Goal: Check status

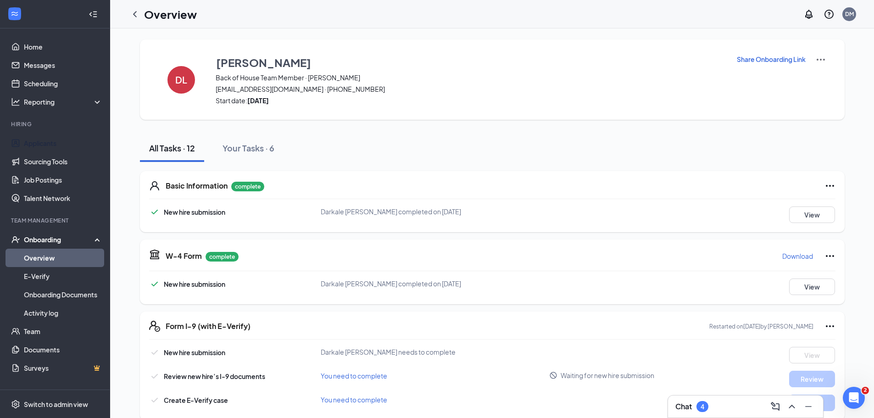
scroll to position [229, 0]
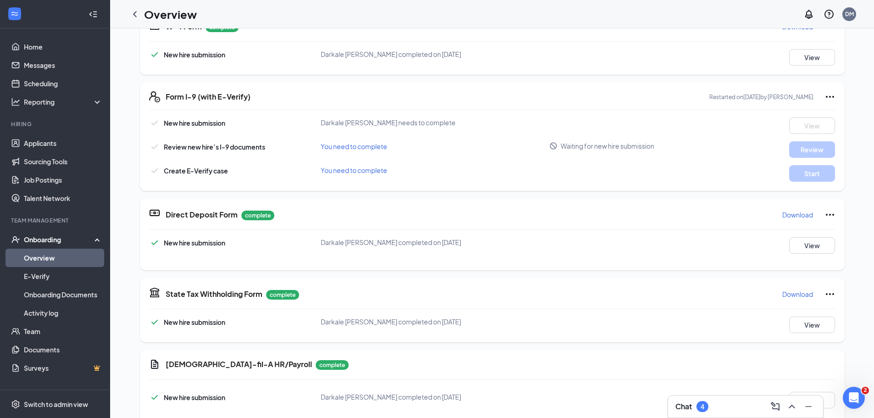
click at [38, 262] on link "Overview" at bounding box center [63, 258] width 78 height 18
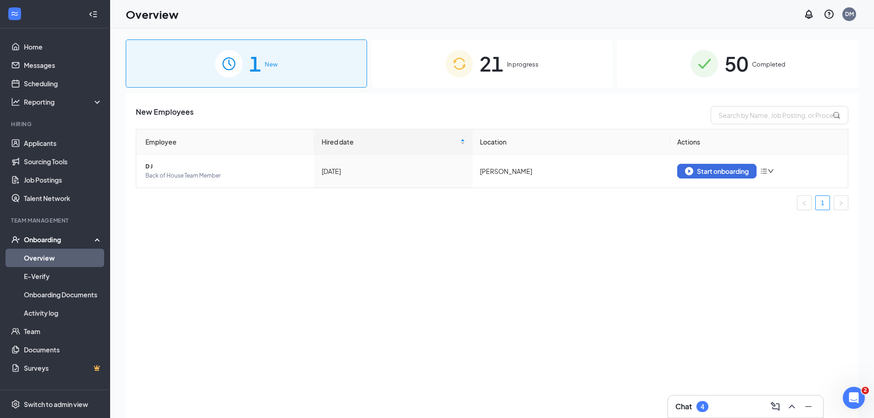
click at [693, 63] on img at bounding box center [705, 64] width 28 height 28
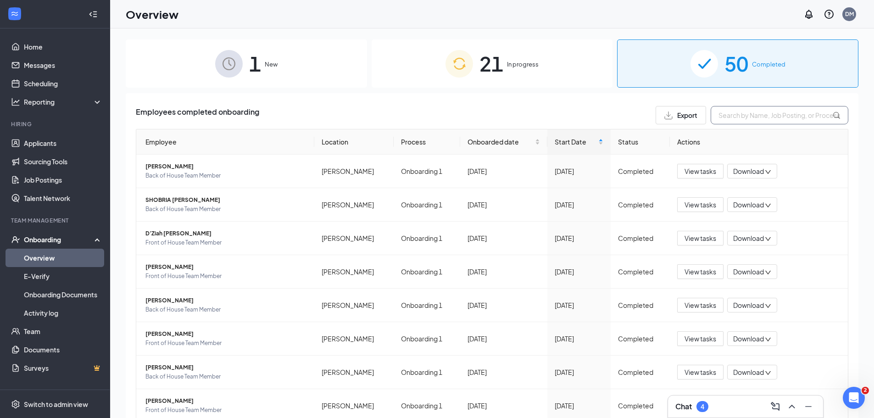
click at [739, 112] on input "text" at bounding box center [780, 115] width 138 height 18
type input "[PERSON_NAME]"
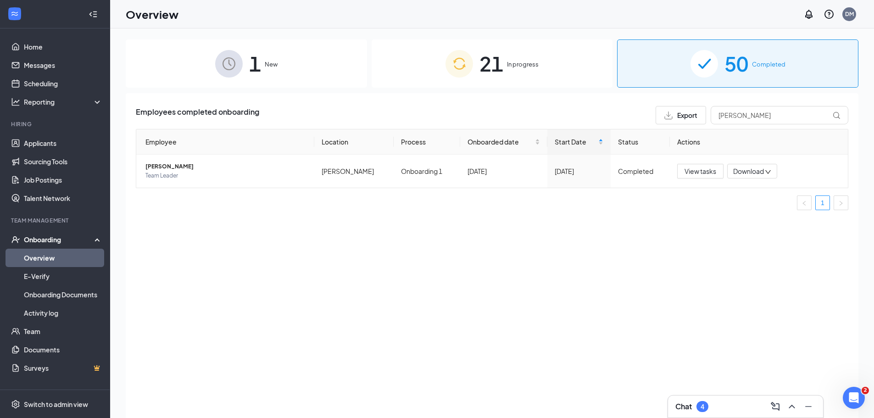
click at [72, 258] on link "Overview" at bounding box center [63, 258] width 78 height 18
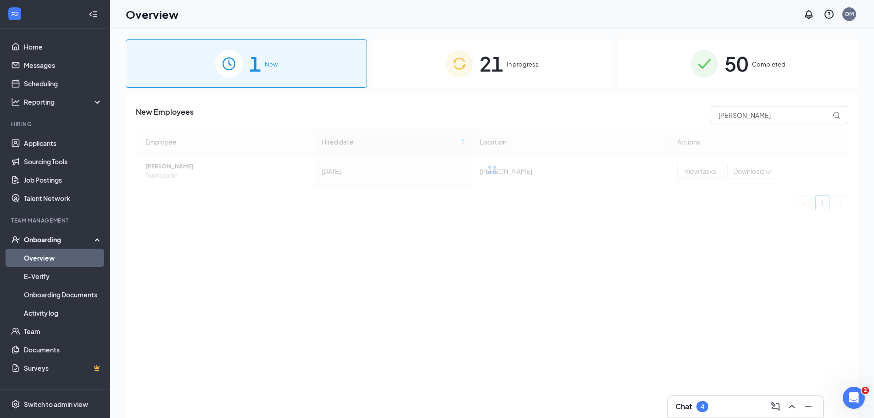
click at [517, 61] on span "In progress" at bounding box center [523, 64] width 32 height 9
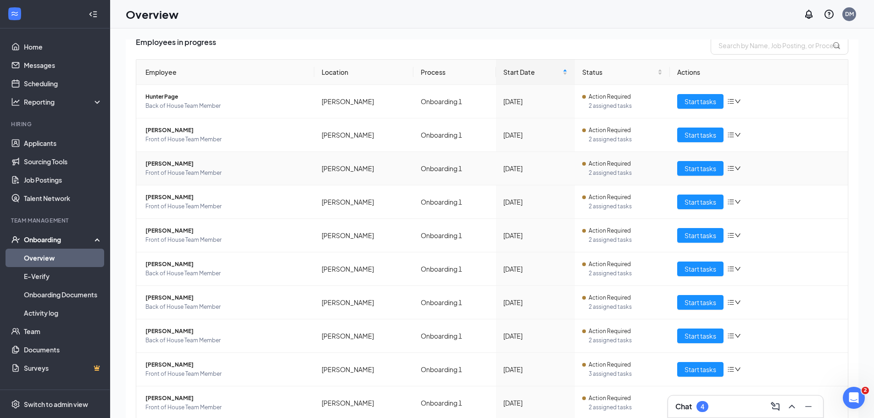
scroll to position [103, 0]
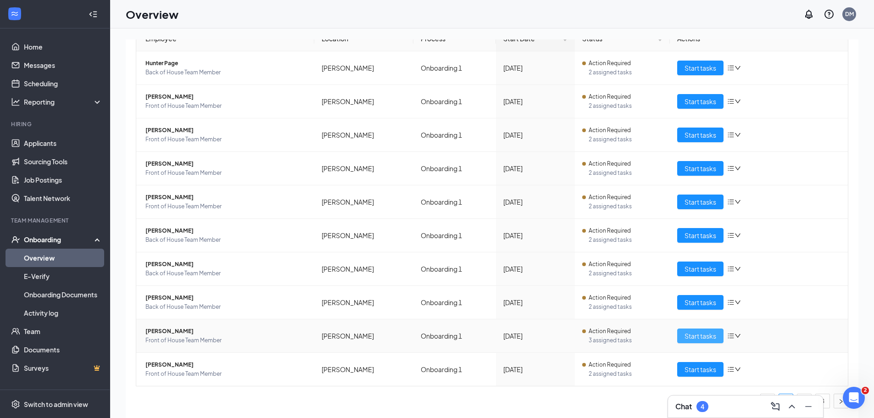
click at [693, 335] on span "Start tasks" at bounding box center [701, 336] width 32 height 10
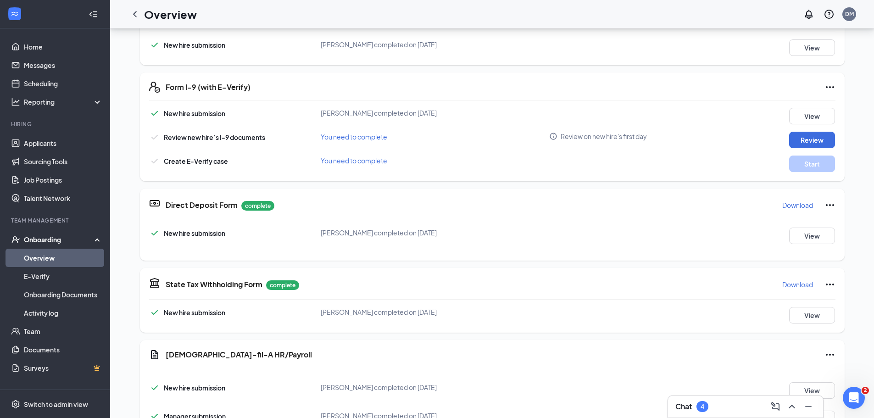
scroll to position [138, 0]
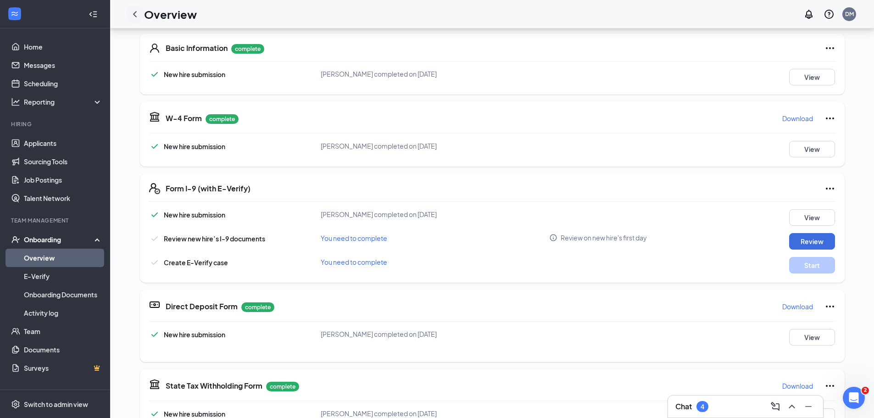
click at [136, 21] on div at bounding box center [135, 14] width 18 height 18
click at [136, 15] on icon "ChevronLeft" at bounding box center [134, 14] width 11 height 11
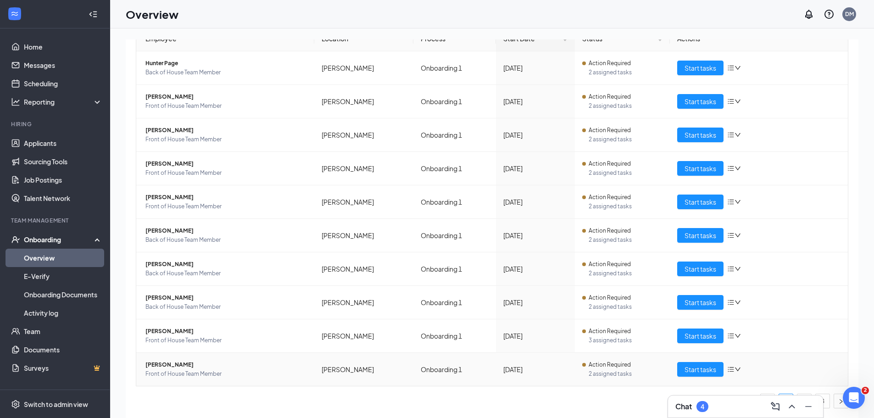
scroll to position [41, 0]
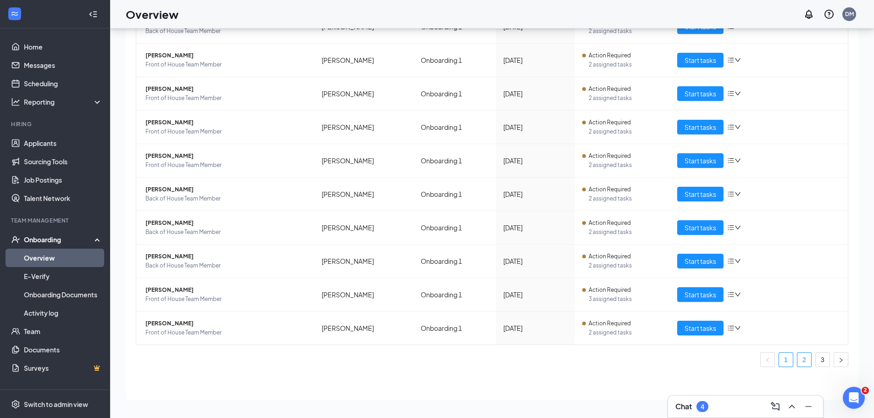
click at [798, 361] on link "2" at bounding box center [805, 360] width 14 height 14
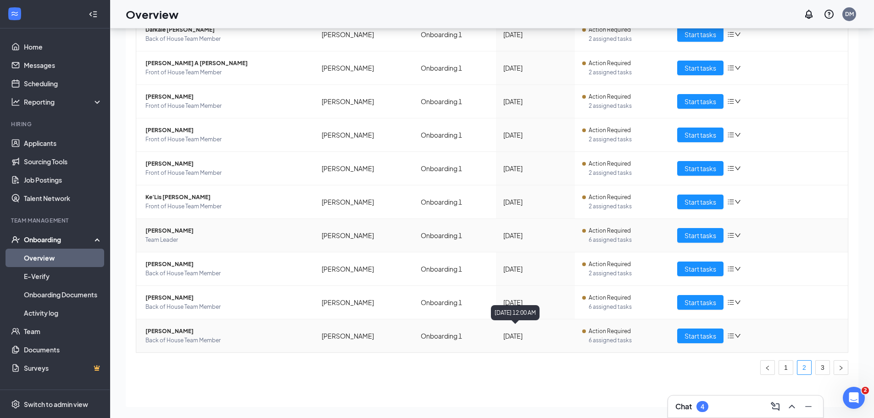
scroll to position [103, 0]
